Goal: Information Seeking & Learning: Learn about a topic

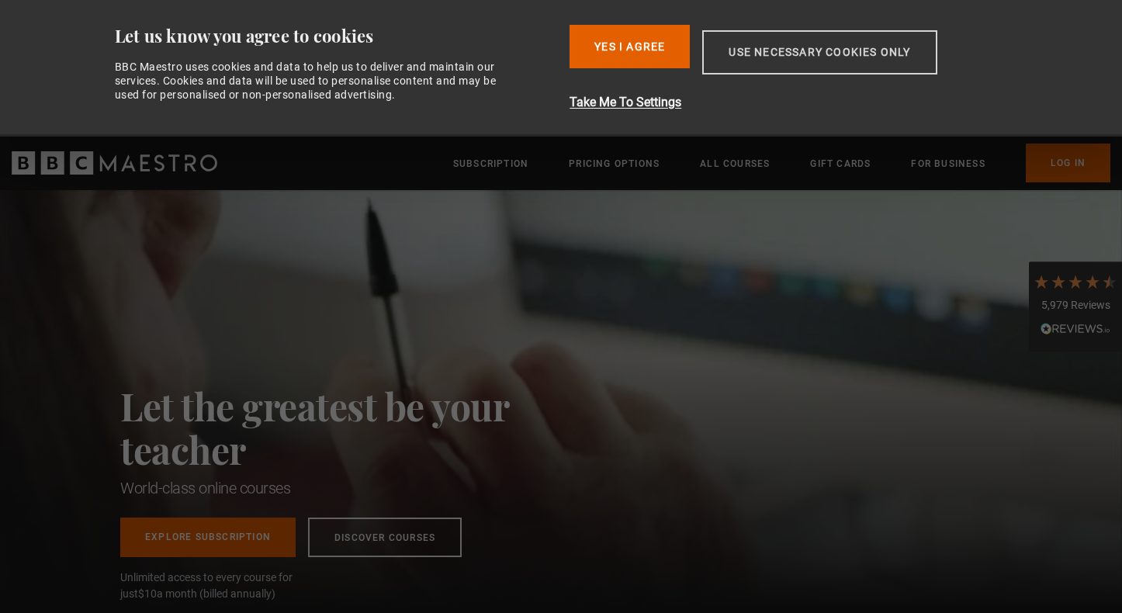
click at [908, 60] on button "Use necessary cookies only" at bounding box center [819, 52] width 234 height 44
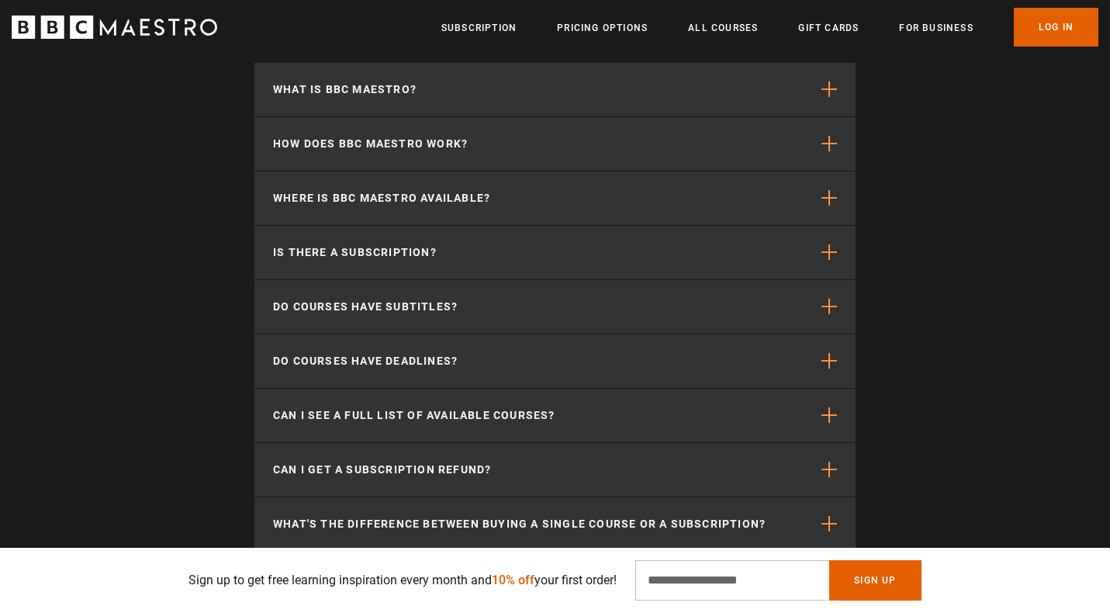
scroll to position [0, 1829]
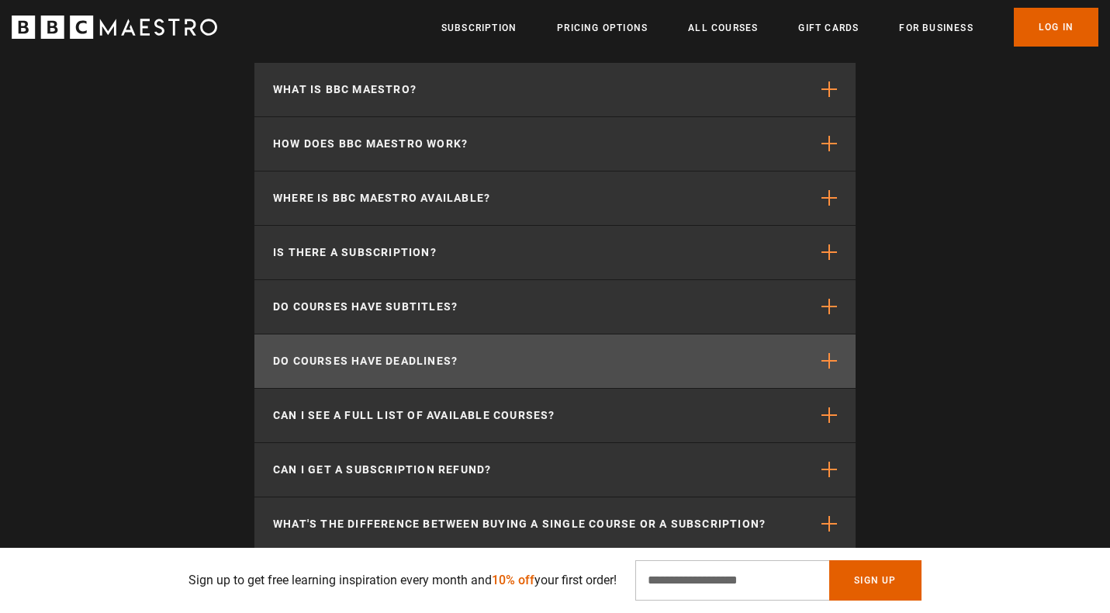
click at [746, 358] on button "Do courses have deadlines?" at bounding box center [554, 361] width 601 height 54
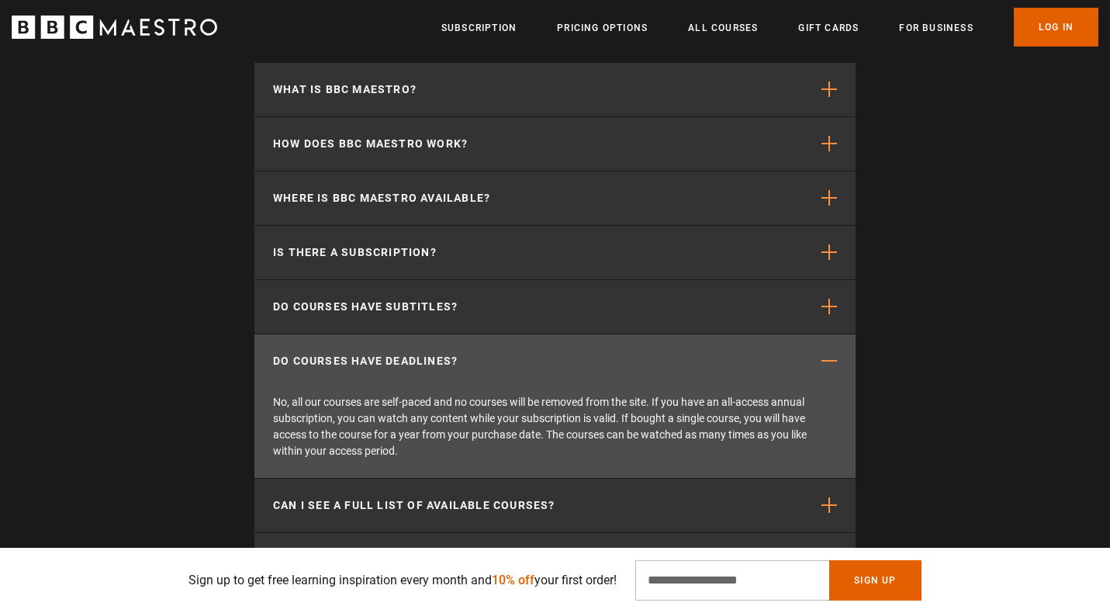
scroll to position [0, 2033]
click at [975, 387] on section "Common questions What is BBC Maestro? BBC Maestro is a subscription-based strea…" at bounding box center [555, 377] width 1110 height 868
click at [842, 372] on button "Do courses have deadlines?" at bounding box center [554, 361] width 601 height 54
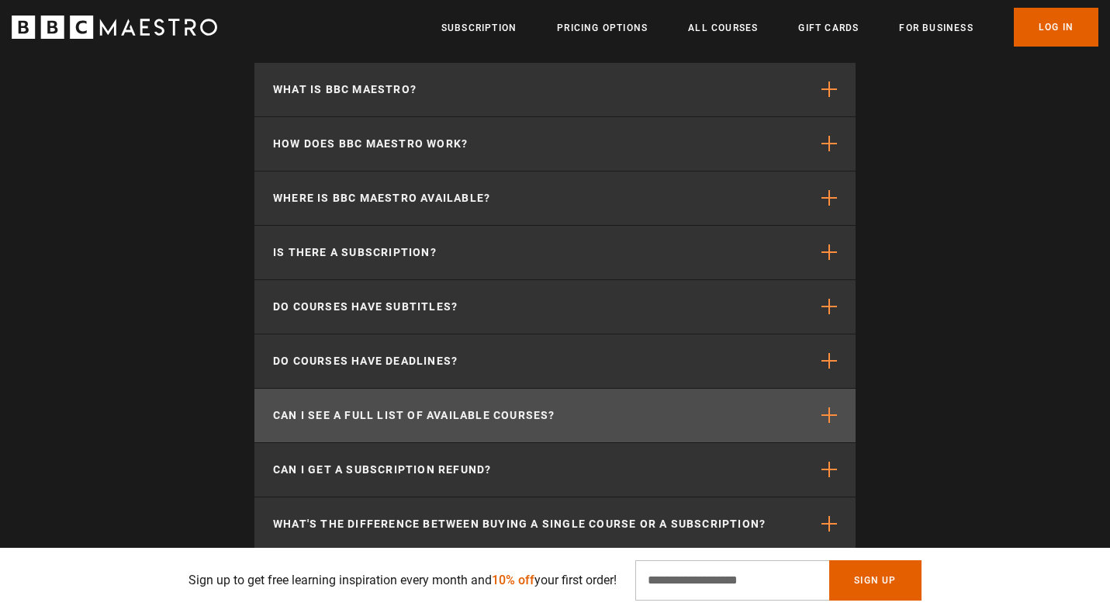
click at [787, 417] on button "Can I see a full list of available courses?" at bounding box center [554, 416] width 601 height 54
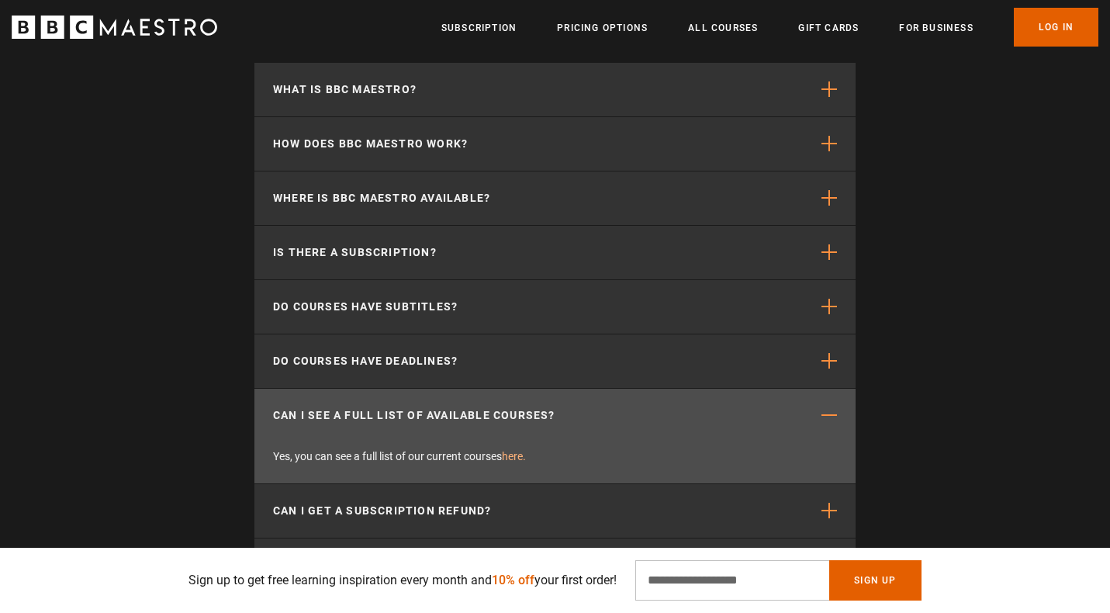
click at [519, 454] on link "here." at bounding box center [514, 456] width 24 height 12
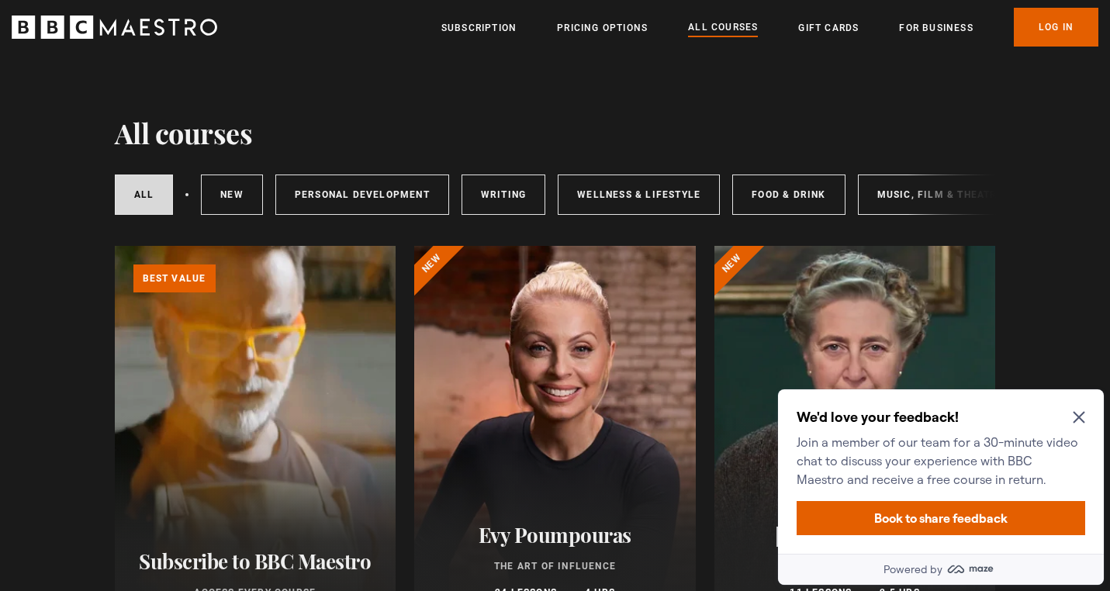
click at [1083, 415] on icon "Close Maze Prompt" at bounding box center [1079, 417] width 12 height 12
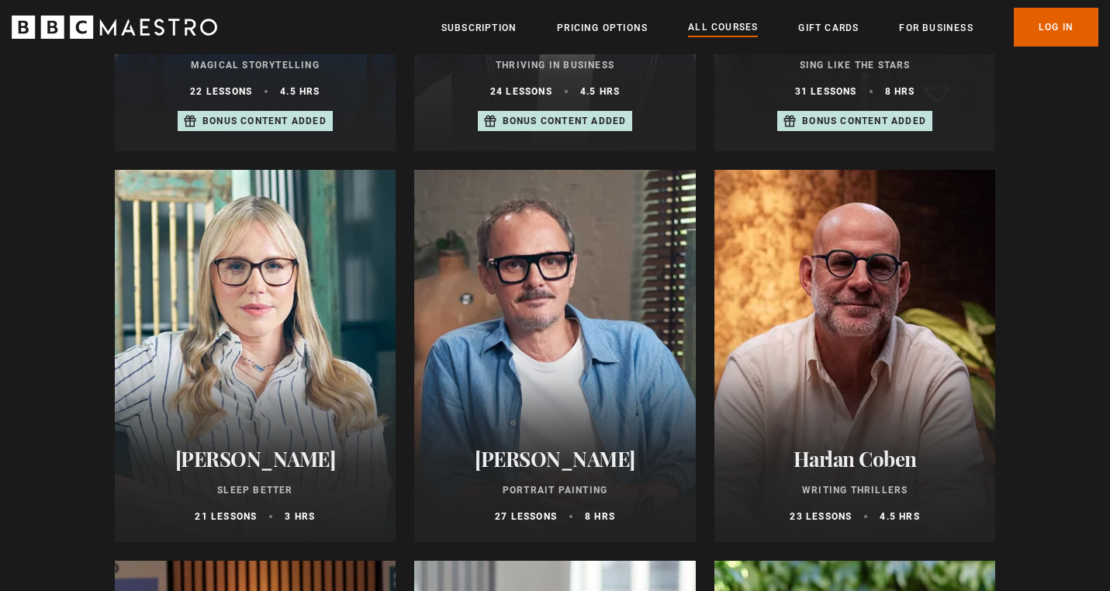
scroll to position [1252, 0]
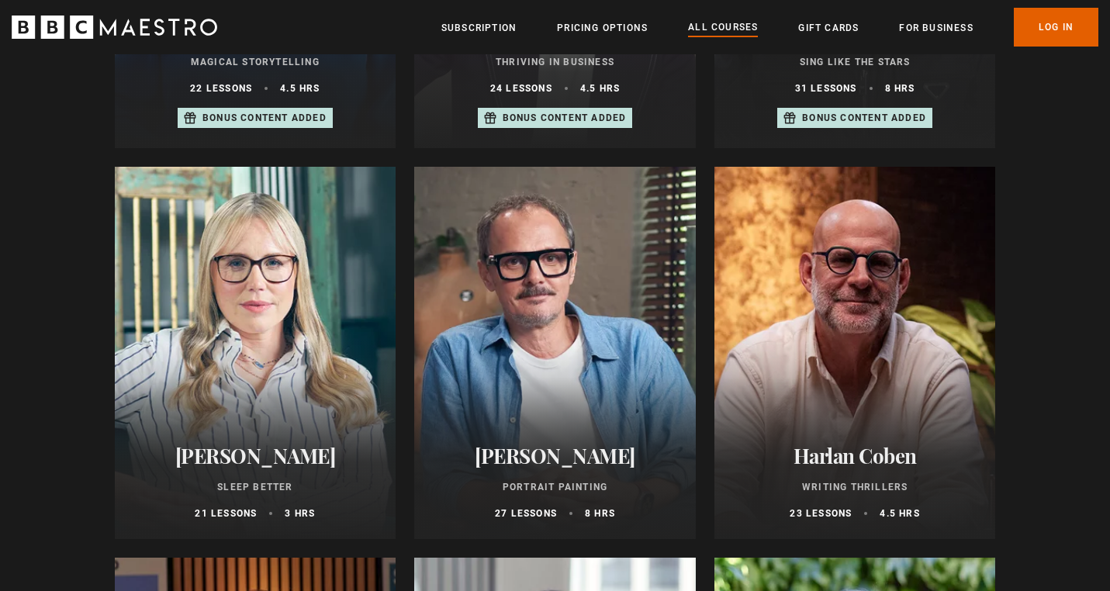
click at [599, 506] on div "Jonathan Yeo Portrait Painting 27 lessons 8 hrs" at bounding box center [555, 482] width 282 height 114
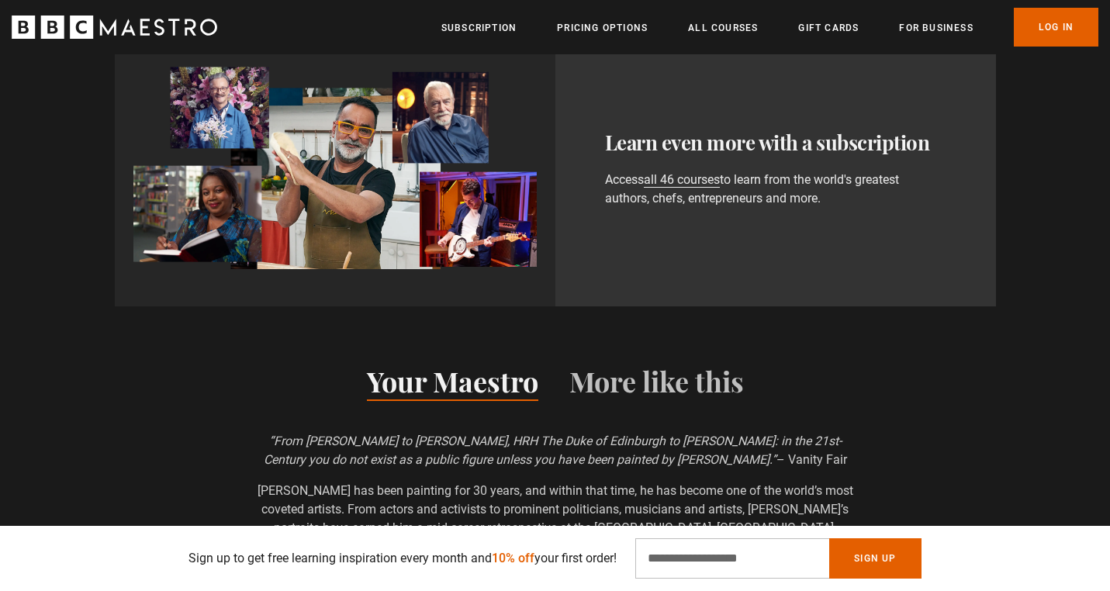
scroll to position [1085, 0]
